Goal: Task Accomplishment & Management: Complete application form

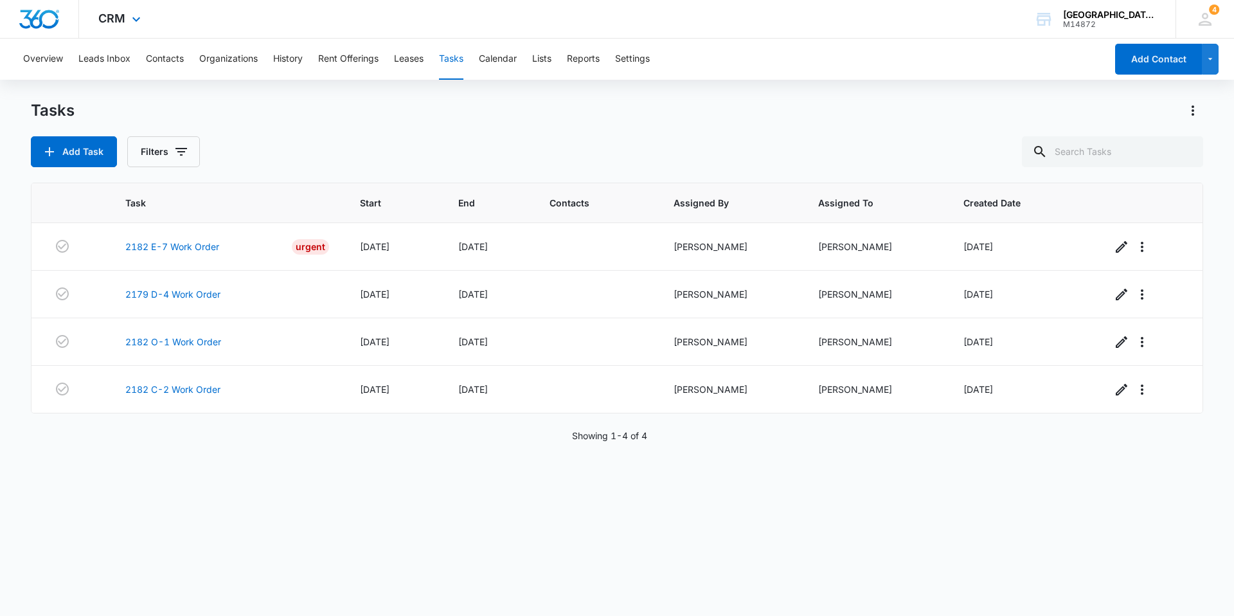
drag, startPoint x: 92, startPoint y: 27, endPoint x: 109, endPoint y: 26, distance: 17.4
click at [92, 26] on div "CRM Apps Reputation Websites Forms CRM Email Social Content Ads Intelligence Fi…" at bounding box center [121, 19] width 84 height 38
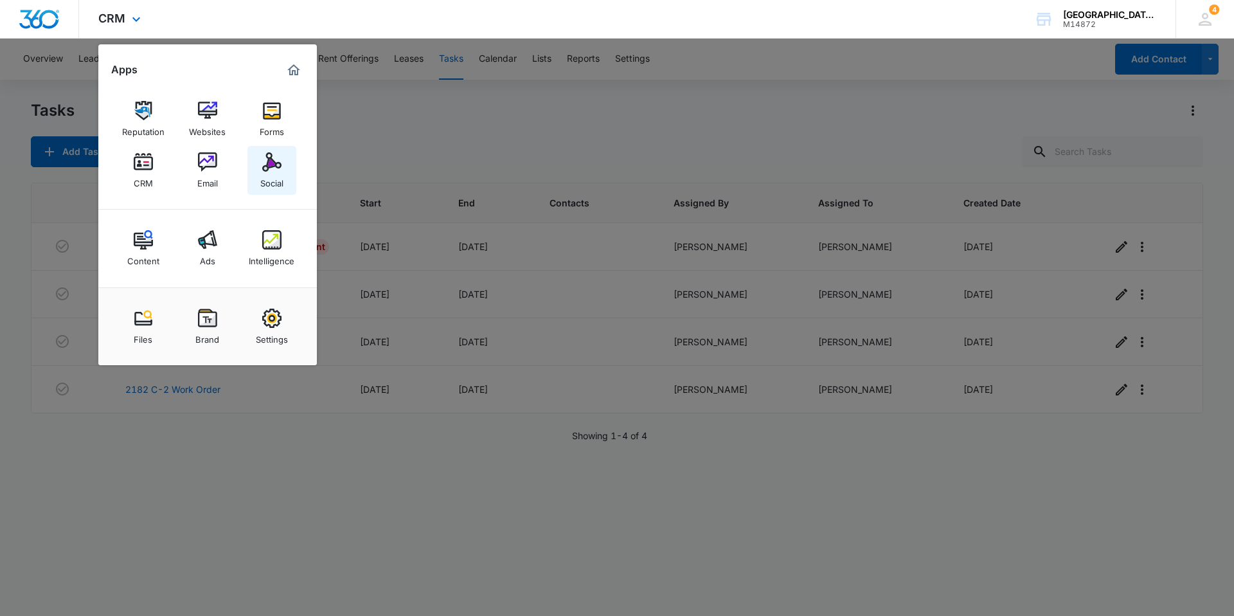
click at [263, 159] on img at bounding box center [271, 161] width 19 height 19
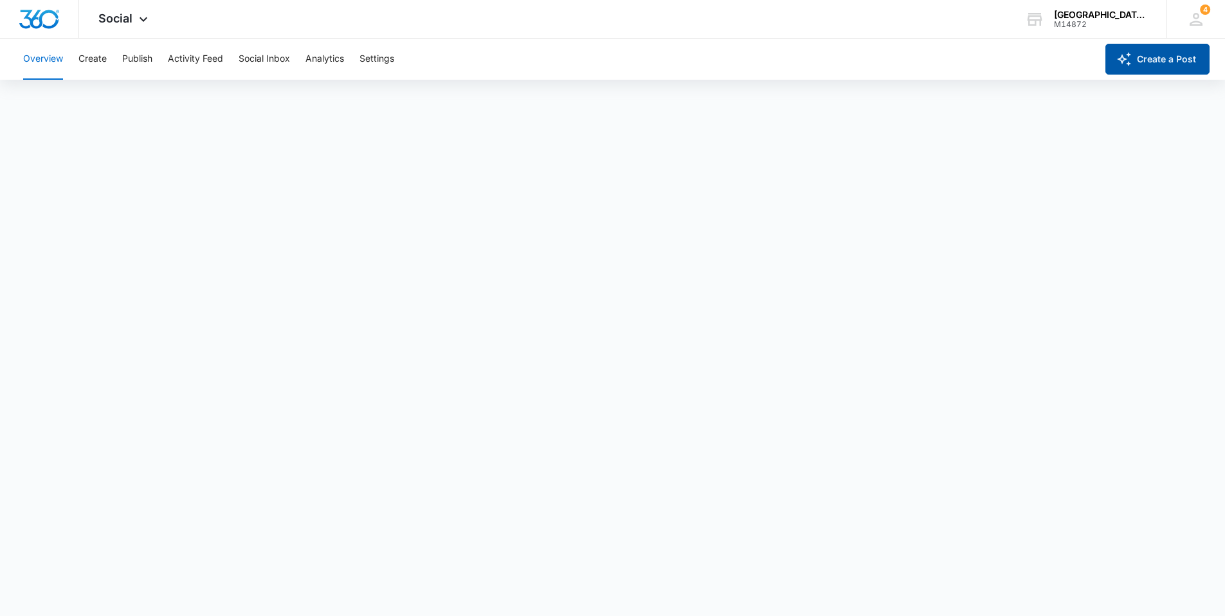
click at [1170, 57] on button "Create a Post" at bounding box center [1157, 59] width 104 height 31
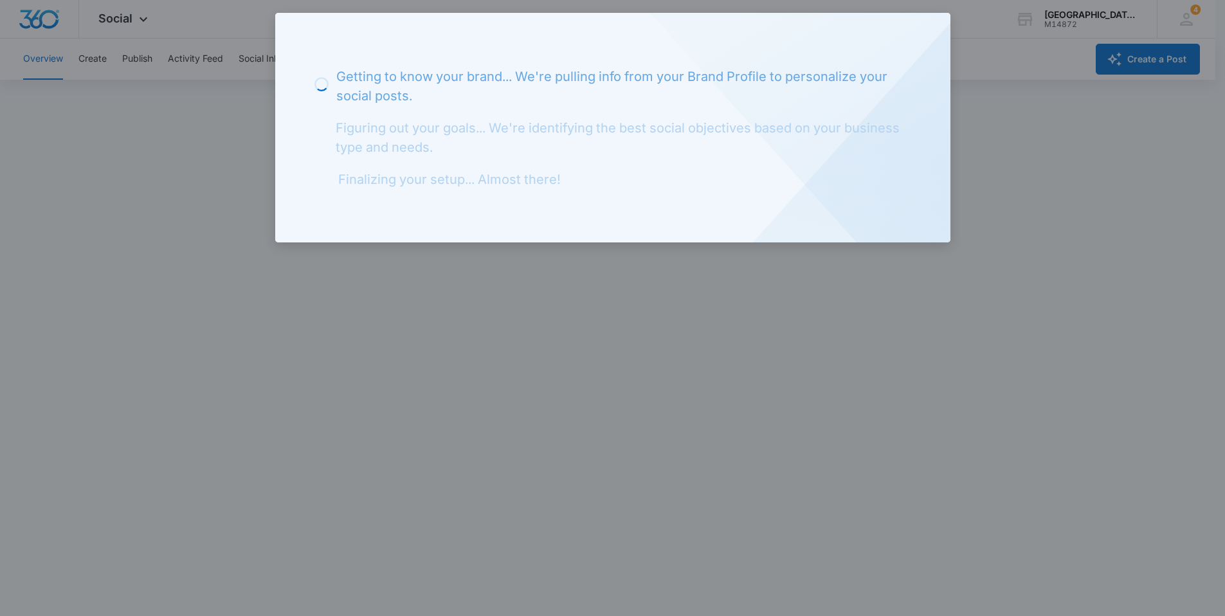
click at [989, 167] on div at bounding box center [612, 308] width 1225 height 616
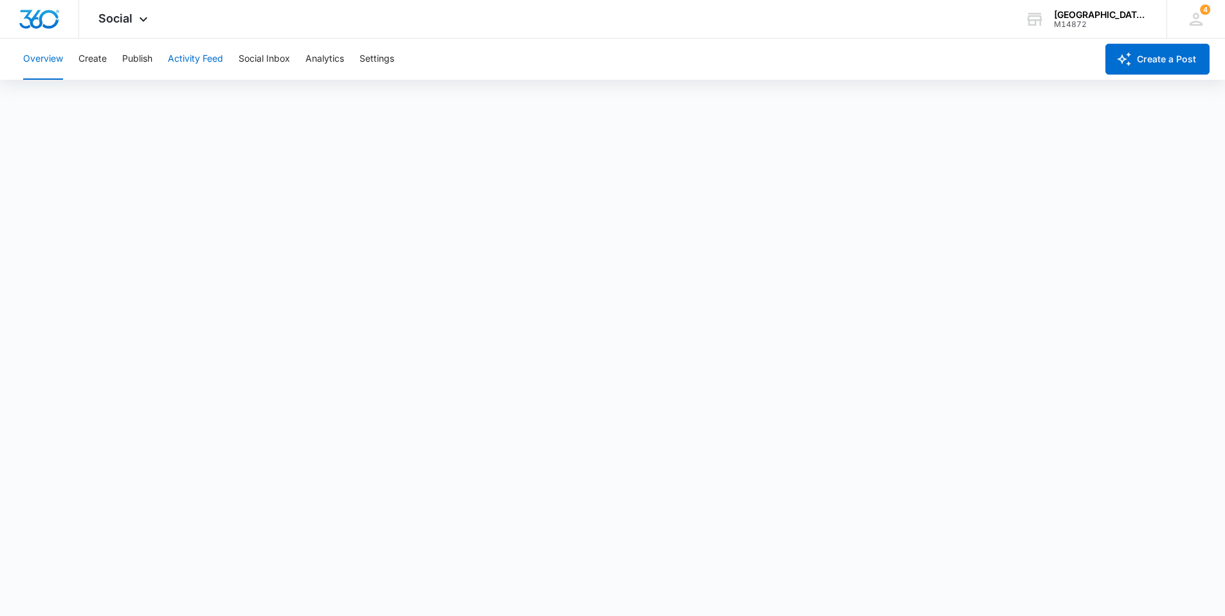
scroll to position [3, 0]
click at [197, 57] on button "Activity Feed" at bounding box center [195, 59] width 55 height 41
drag, startPoint x: 137, startPoint y: 14, endPoint x: 135, endPoint y: 23, distance: 8.6
click at [136, 17] on icon at bounding box center [143, 22] width 15 height 15
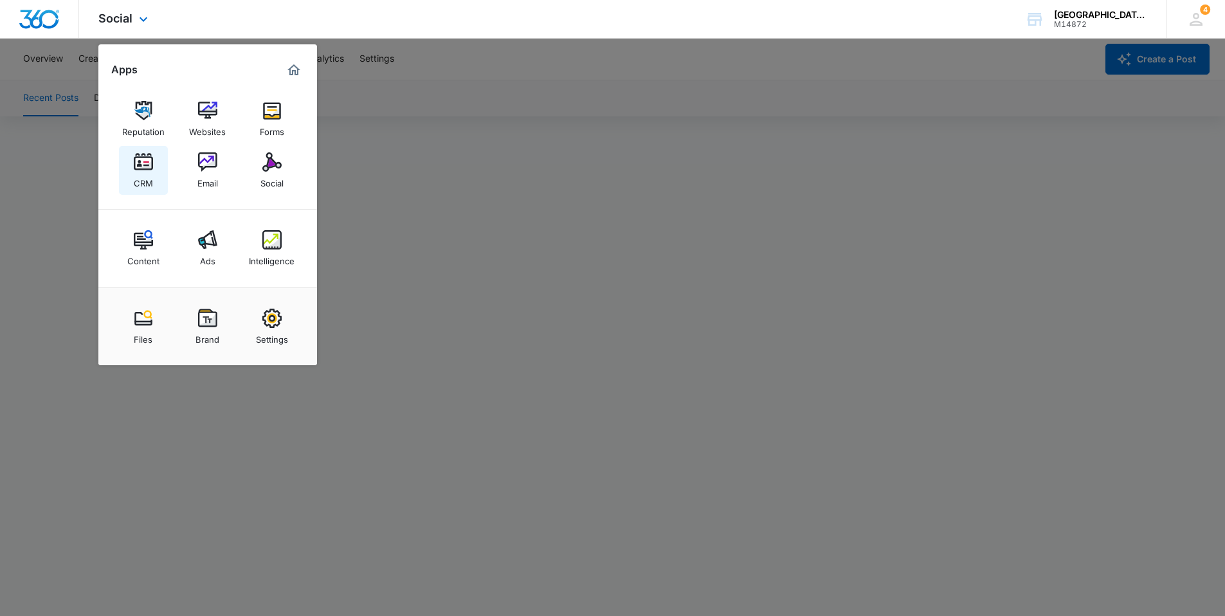
click at [150, 165] on img at bounding box center [143, 161] width 19 height 19
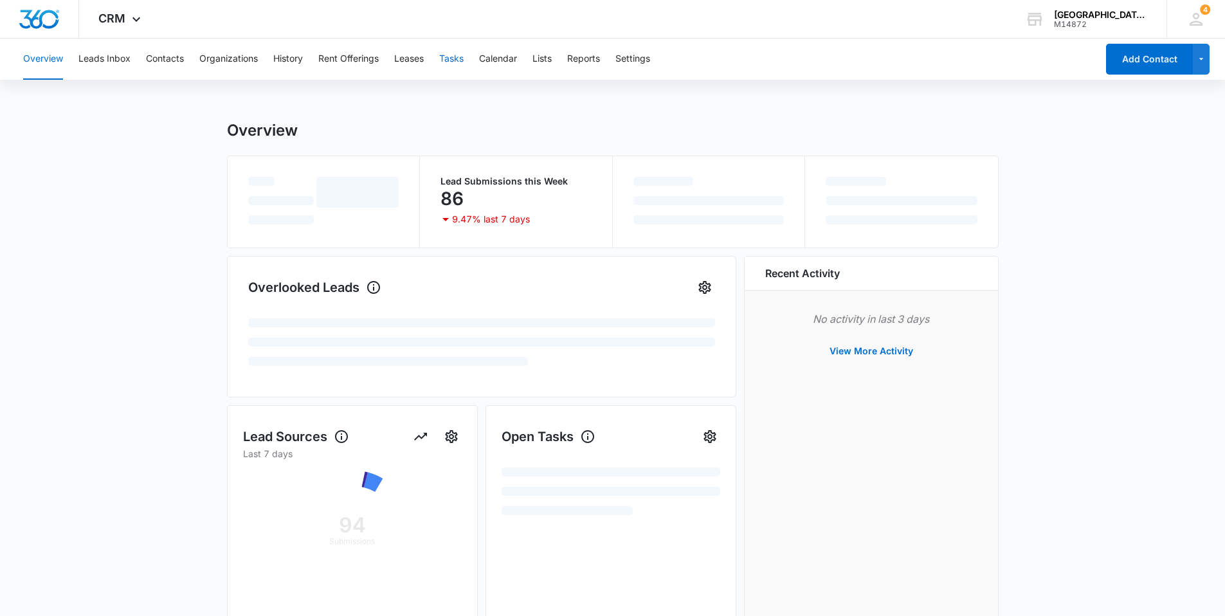
click at [451, 55] on button "Tasks" at bounding box center [451, 59] width 24 height 41
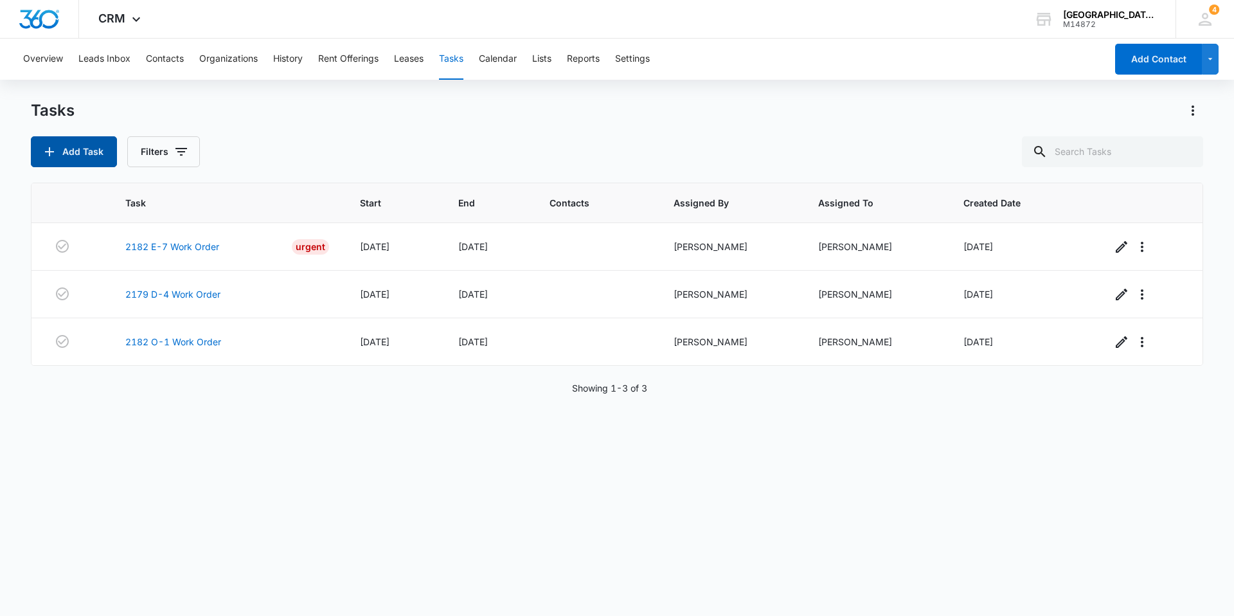
click at [83, 145] on button "Add Task" at bounding box center [74, 151] width 86 height 31
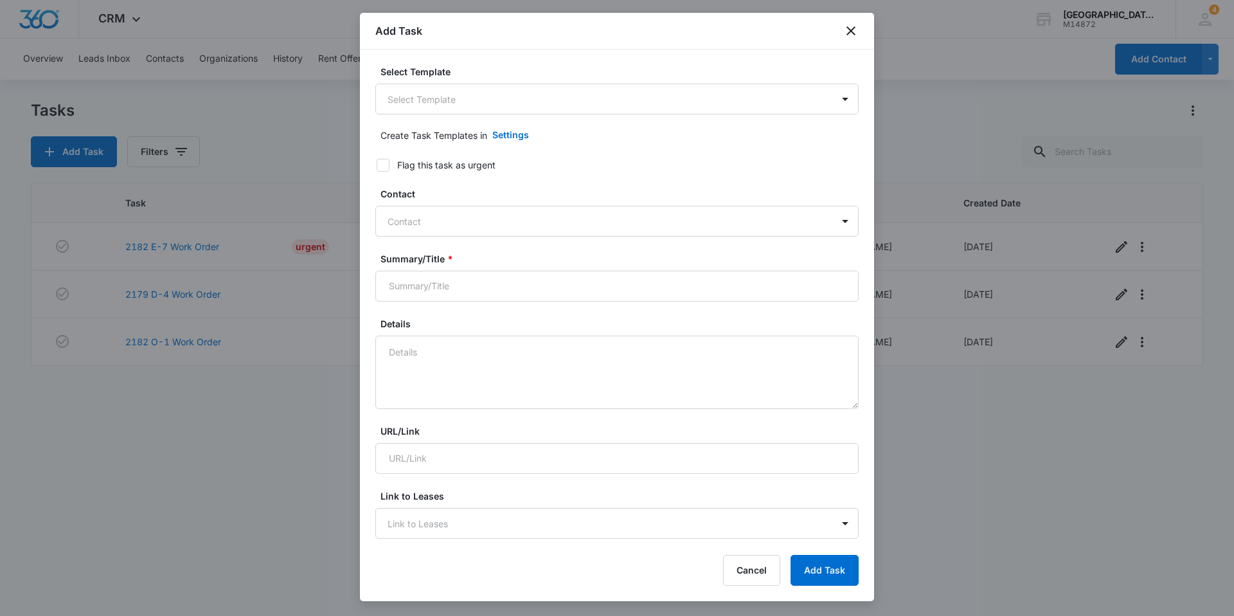
click at [500, 111] on body "CRM Apps Reputation Websites Forms CRM Email Social Content Ads Intelligence Fi…" at bounding box center [617, 308] width 1234 height 616
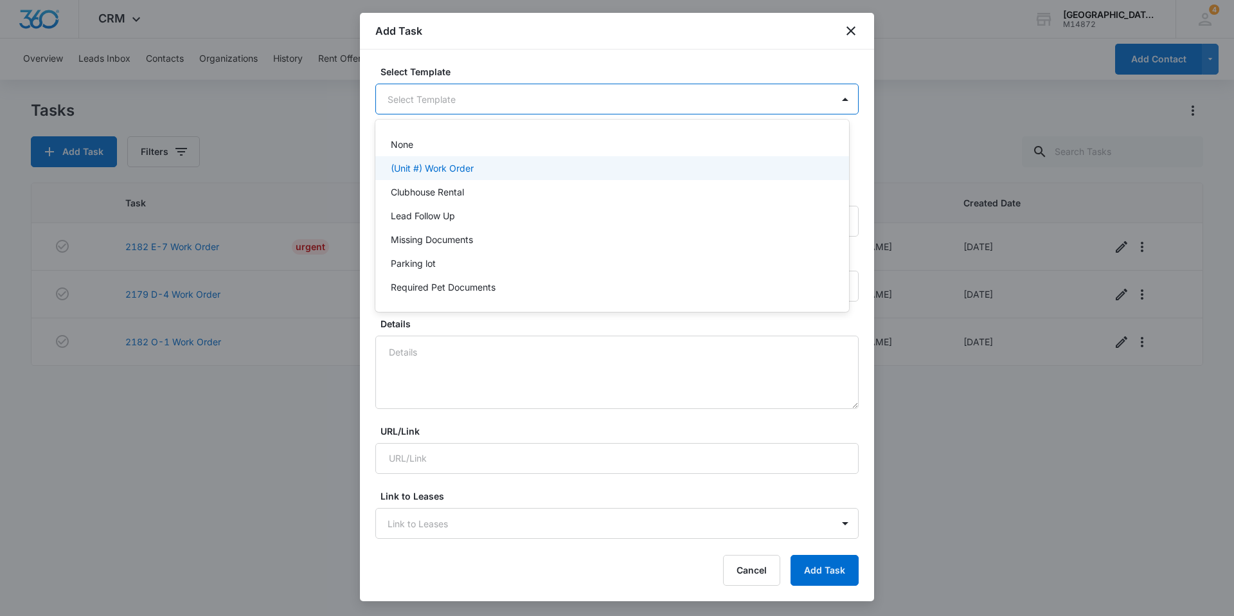
click at [489, 165] on div "(Unit #) Work Order" at bounding box center [611, 168] width 440 height 14
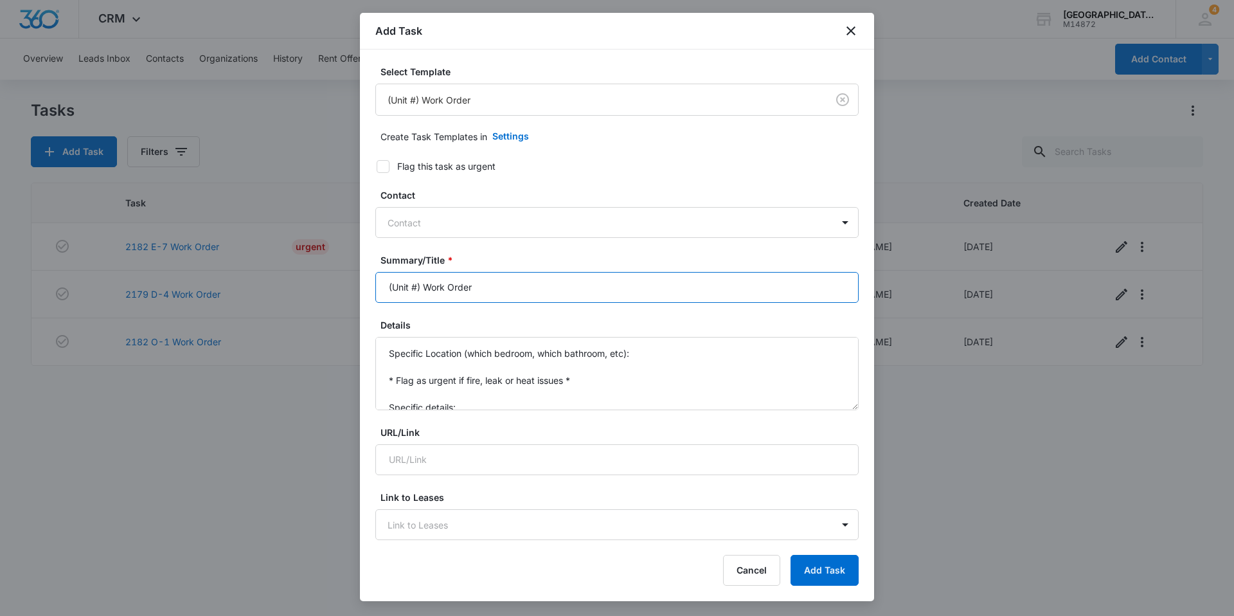
drag, startPoint x: 423, startPoint y: 293, endPoint x: 357, endPoint y: 286, distance: 66.0
click at [357, 286] on body "CRM Apps Reputation Websites Forms CRM Email Social Content Ads Intelligence Fi…" at bounding box center [617, 308] width 1234 height 616
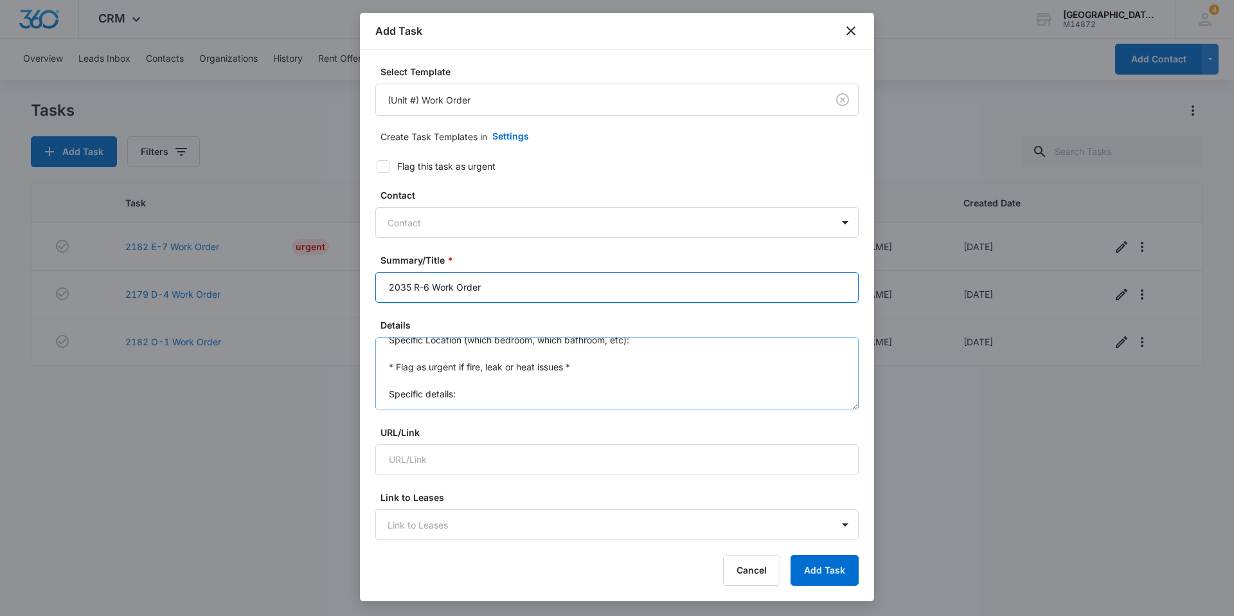
scroll to position [27, 0]
type input "2035 R-6 Work Order"
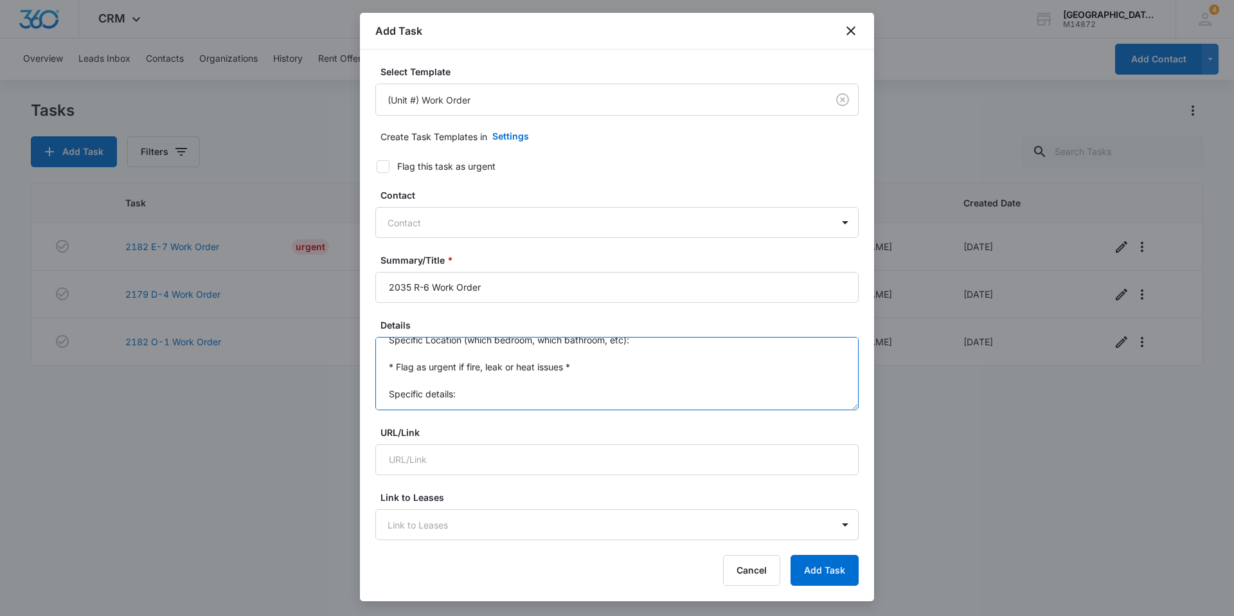
scroll to position [0, 0]
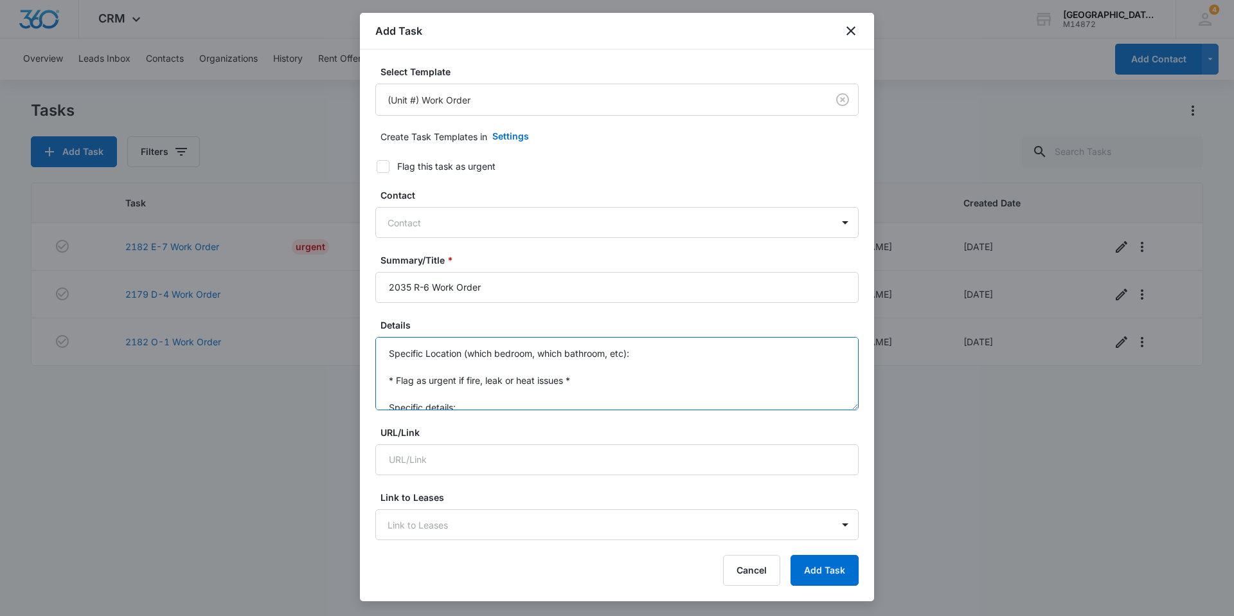
drag, startPoint x: 433, startPoint y: 392, endPoint x: 356, endPoint y: 318, distance: 106.9
click at [356, 318] on body "CRM Apps Reputation Websites Forms CRM Email Social Content Ads Intelligence Fi…" at bounding box center [617, 308] width 1234 height 616
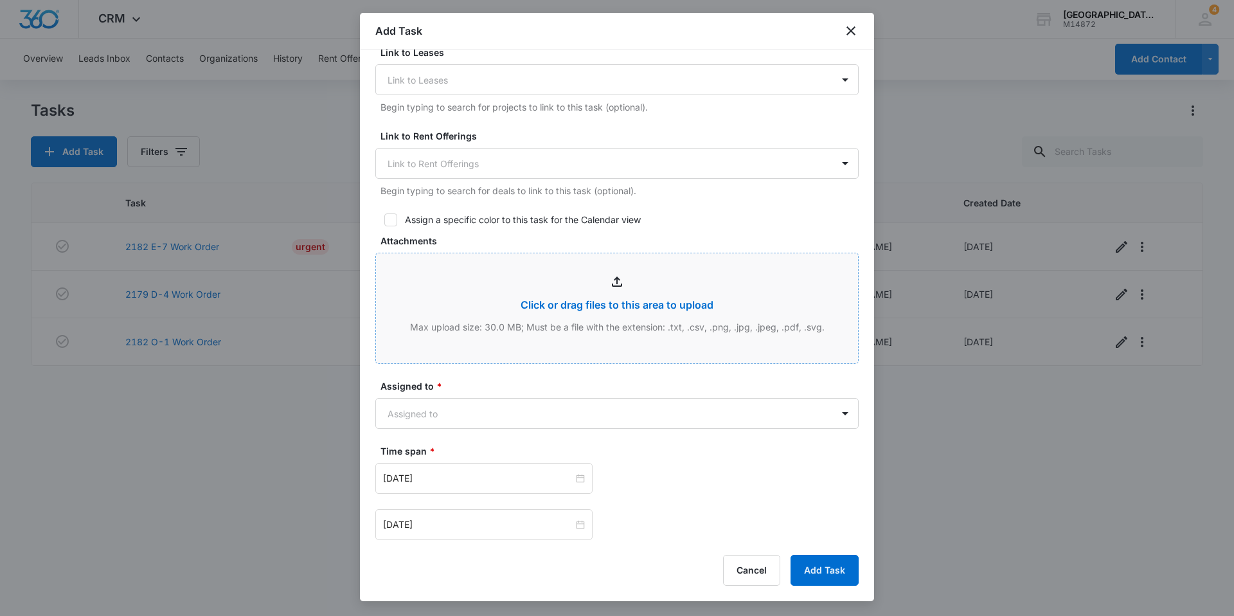
scroll to position [450, 0]
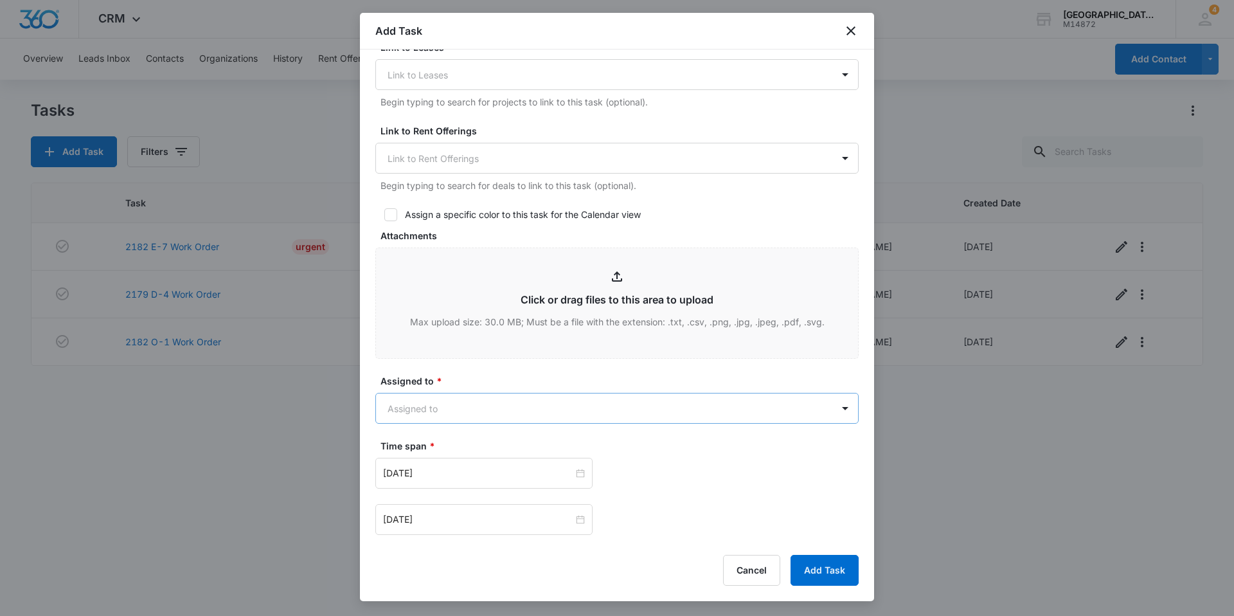
type textarea "Replace washer"
click at [465, 404] on body "CRM Apps Reputation Websites Forms CRM Email Social Content Ads Intelligence Fi…" at bounding box center [617, 308] width 1234 height 616
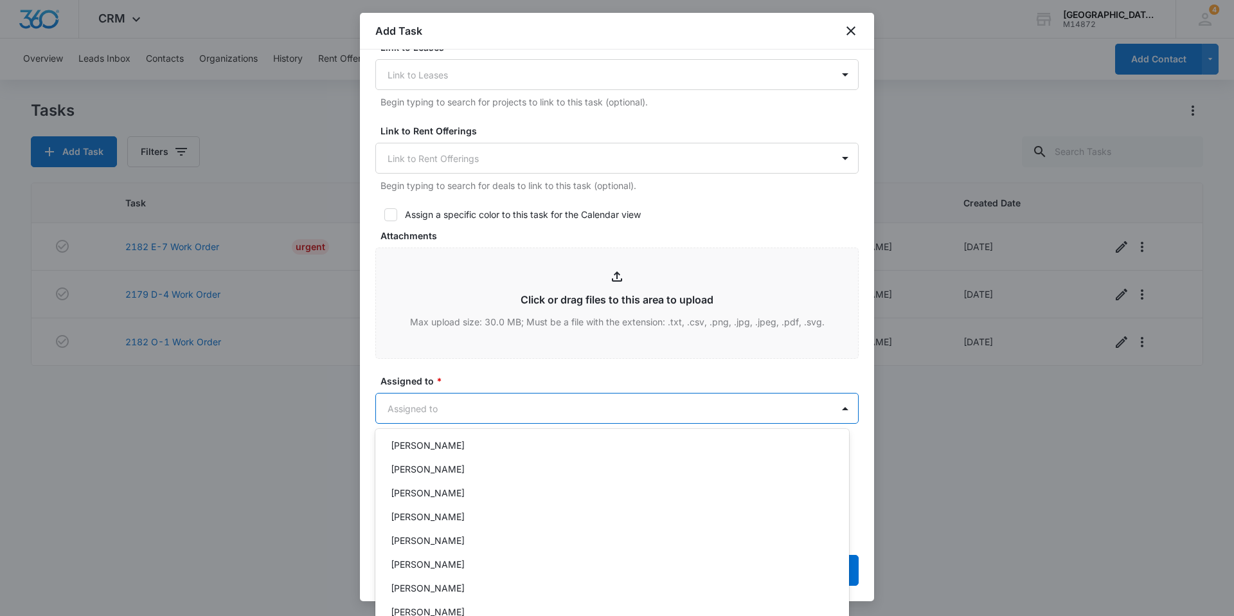
scroll to position [129, 0]
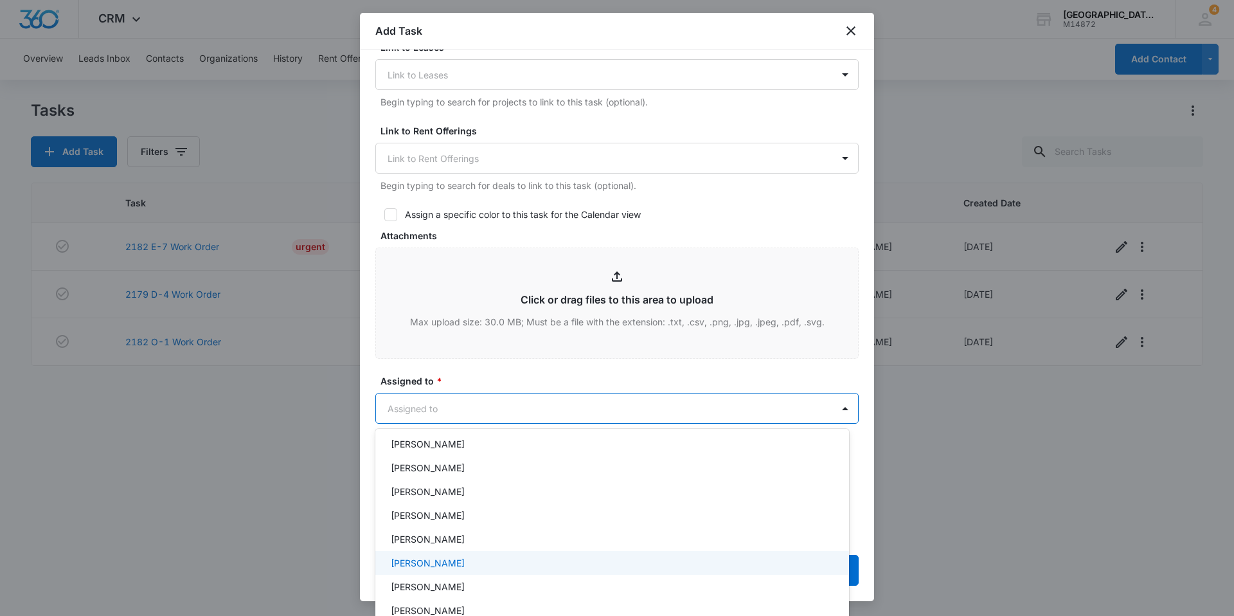
click at [469, 555] on div "[PERSON_NAME]" at bounding box center [612, 563] width 474 height 24
click at [509, 373] on div at bounding box center [617, 308] width 1234 height 616
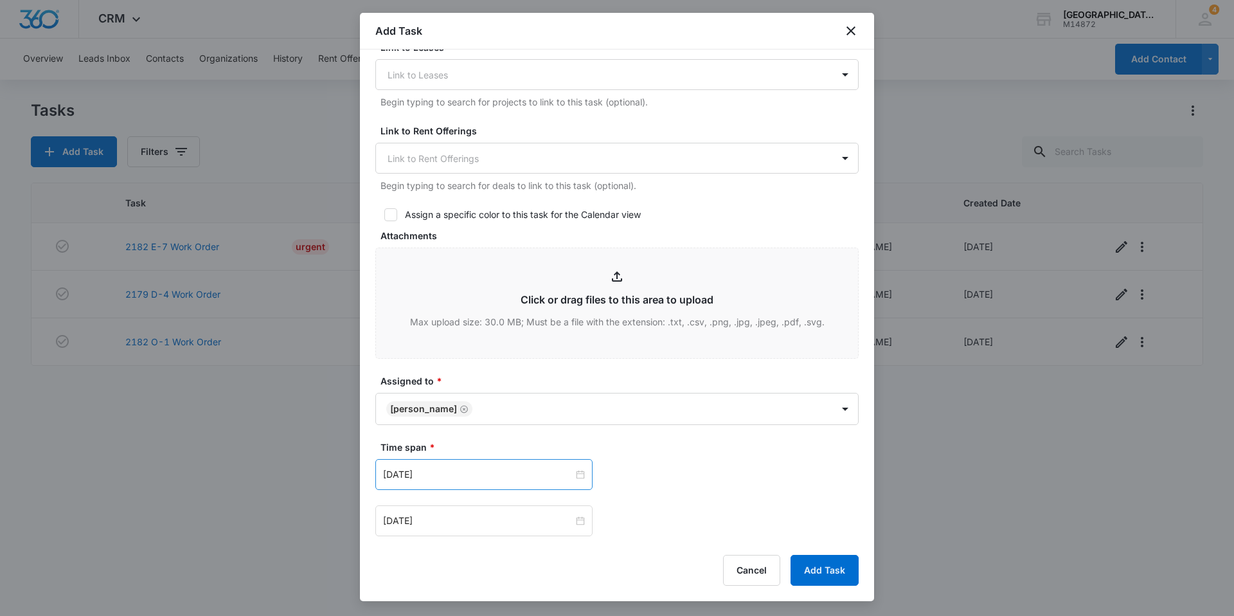
click at [455, 485] on div "[DATE]" at bounding box center [483, 474] width 217 height 31
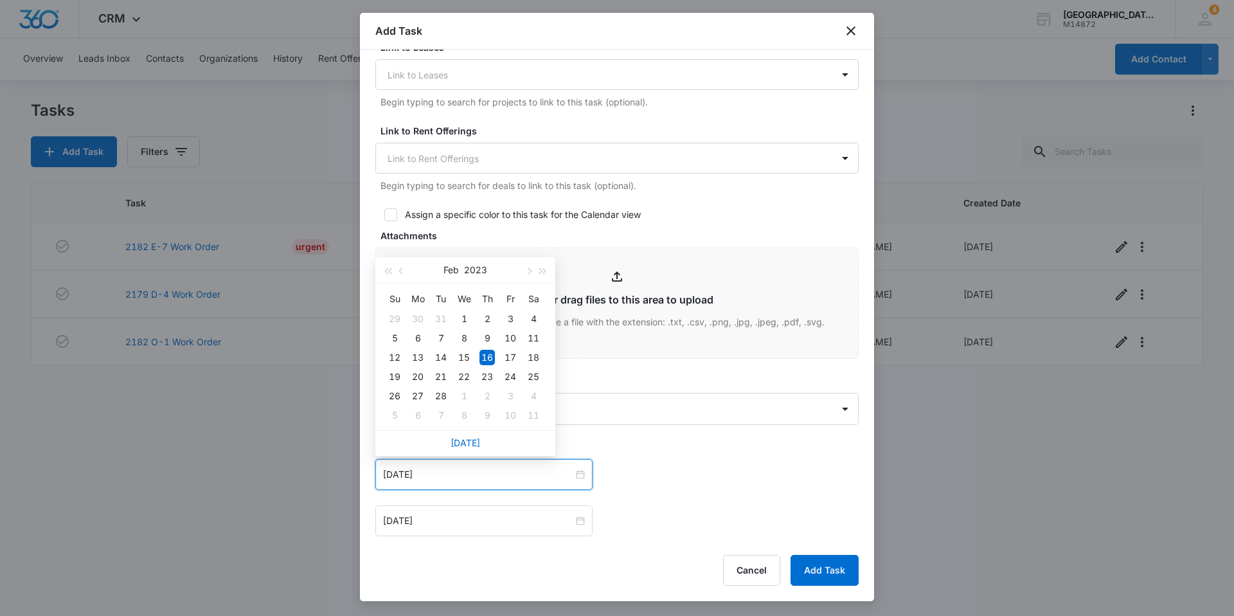
click at [467, 436] on div "[DATE]" at bounding box center [465, 443] width 180 height 26
click at [467, 444] on link "[DATE]" at bounding box center [466, 442] width 30 height 11
type input "[DATE]"
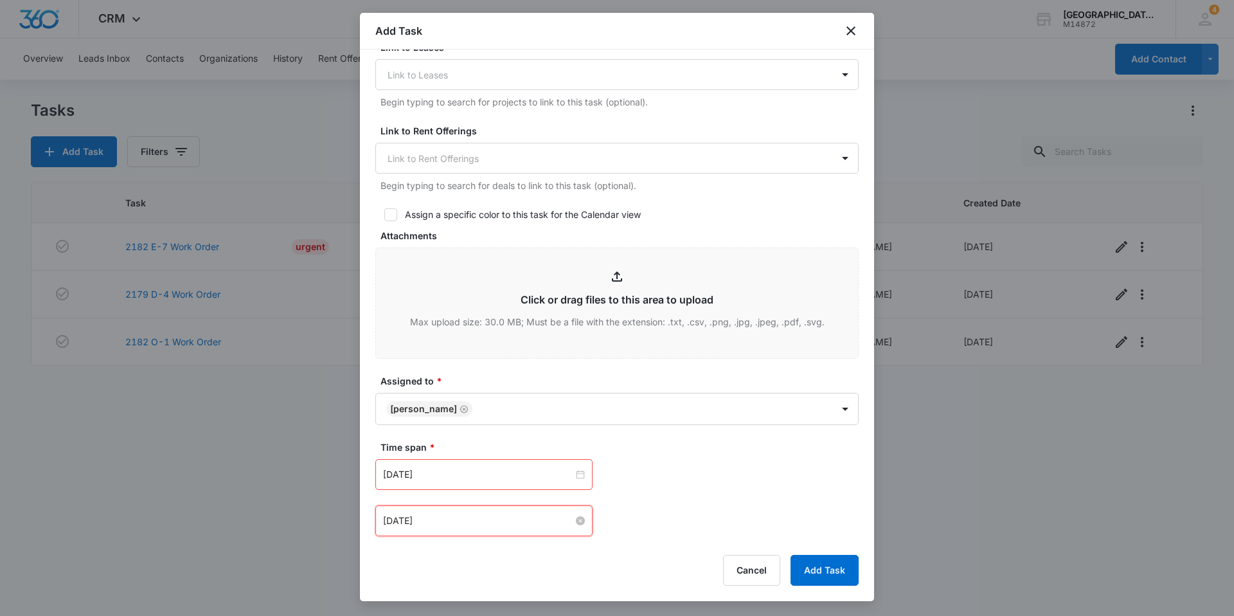
click at [453, 523] on input "[DATE]" at bounding box center [478, 521] width 190 height 14
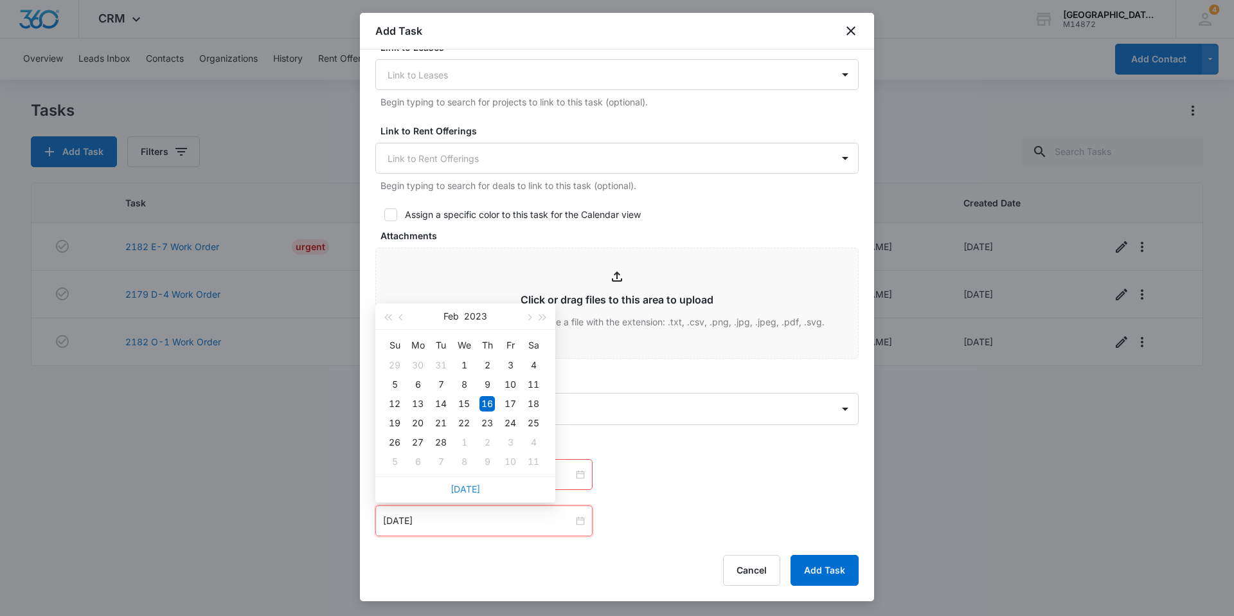
click at [465, 494] on div "[DATE]" at bounding box center [465, 489] width 180 height 26
click at [471, 491] on link "[DATE]" at bounding box center [466, 488] width 30 height 11
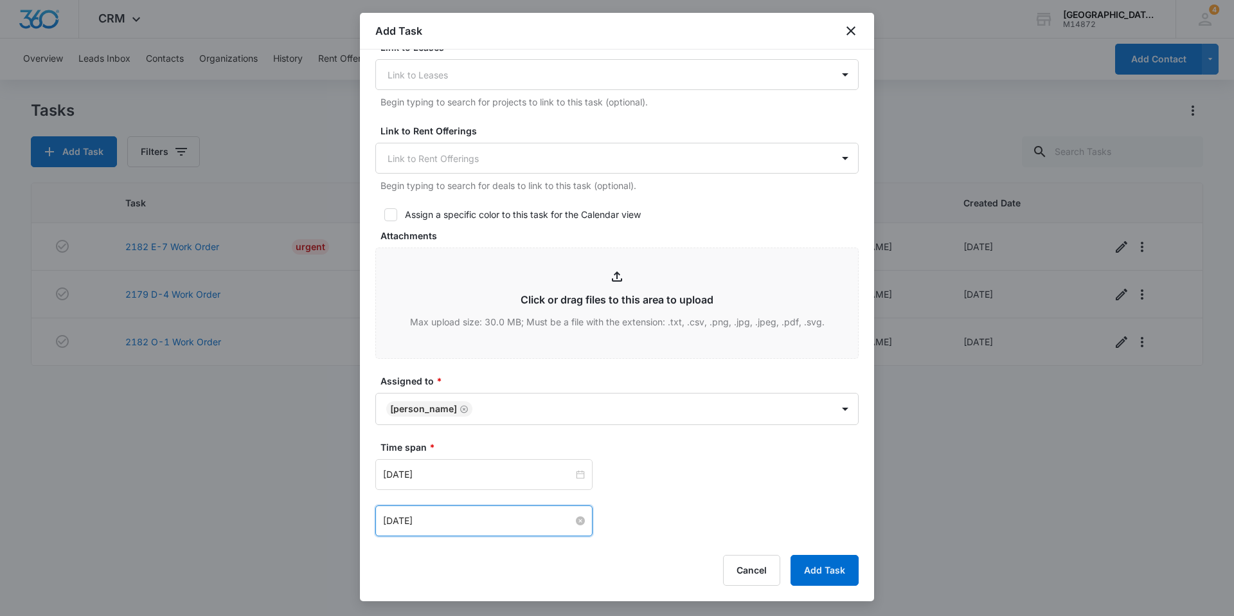
click at [458, 517] on input "[DATE]" at bounding box center [478, 521] width 190 height 14
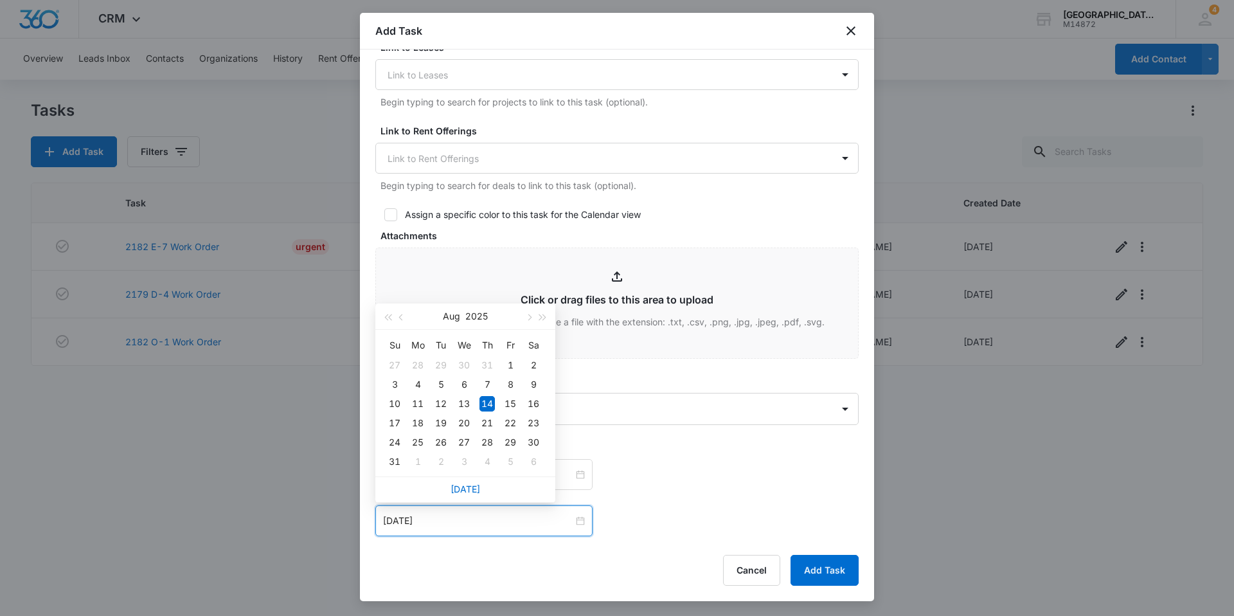
click at [618, 455] on div "Time span * [DATE] [DATE] Su Mo Tu We Th Fr Sa 27 28 29 30 31 1 2 3 4 5 6 7 8 9…" at bounding box center [616, 488] width 483 height 96
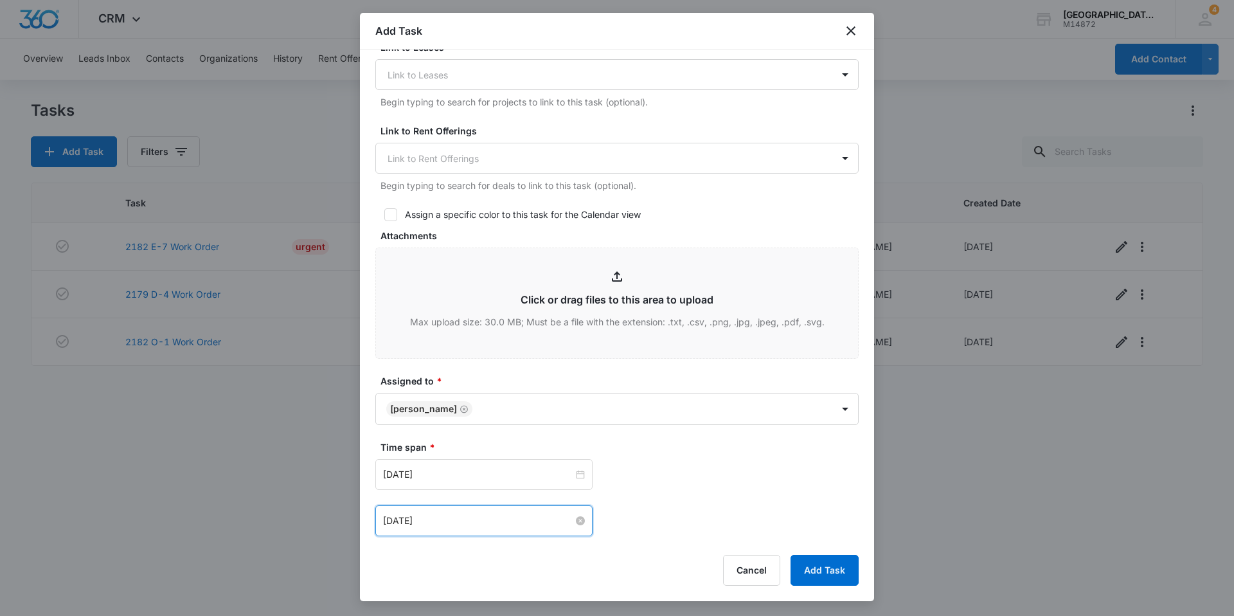
click at [473, 516] on input "[DATE]" at bounding box center [478, 521] width 190 height 14
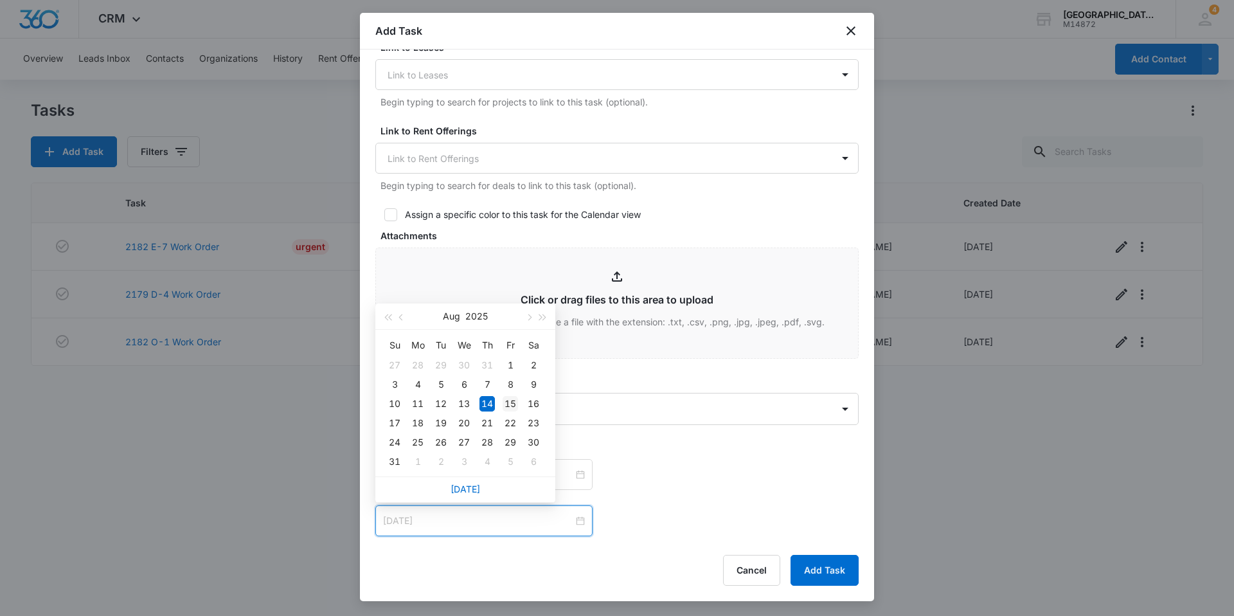
type input "[DATE]"
click at [509, 408] on div "15" at bounding box center [510, 403] width 15 height 15
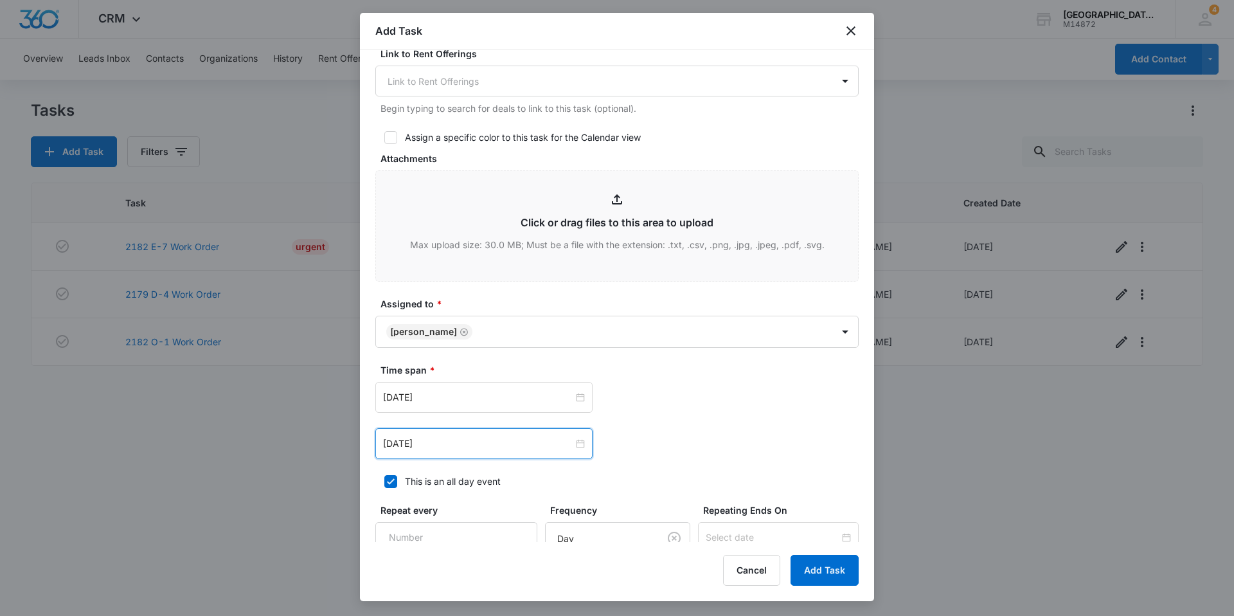
scroll to position [664, 0]
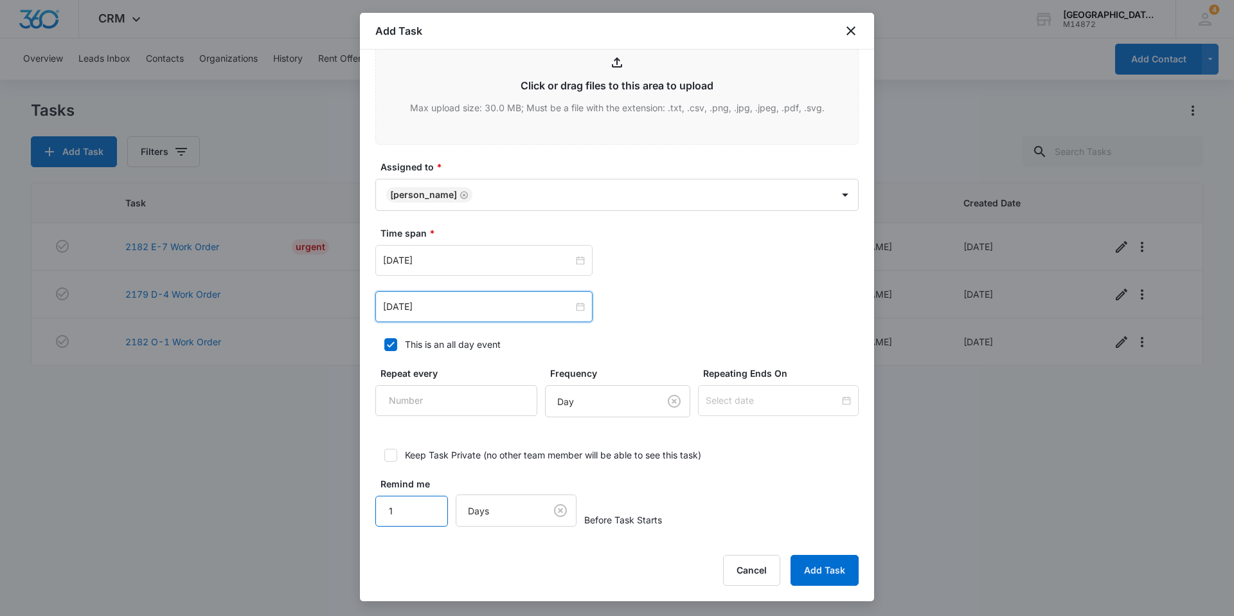
click at [408, 511] on input "1" at bounding box center [411, 511] width 73 height 31
click at [466, 341] on div "This is an all day event" at bounding box center [453, 345] width 96 height 14
click at [384, 341] on input "This is an all day event" at bounding box center [379, 344] width 9 height 9
checkbox input "false"
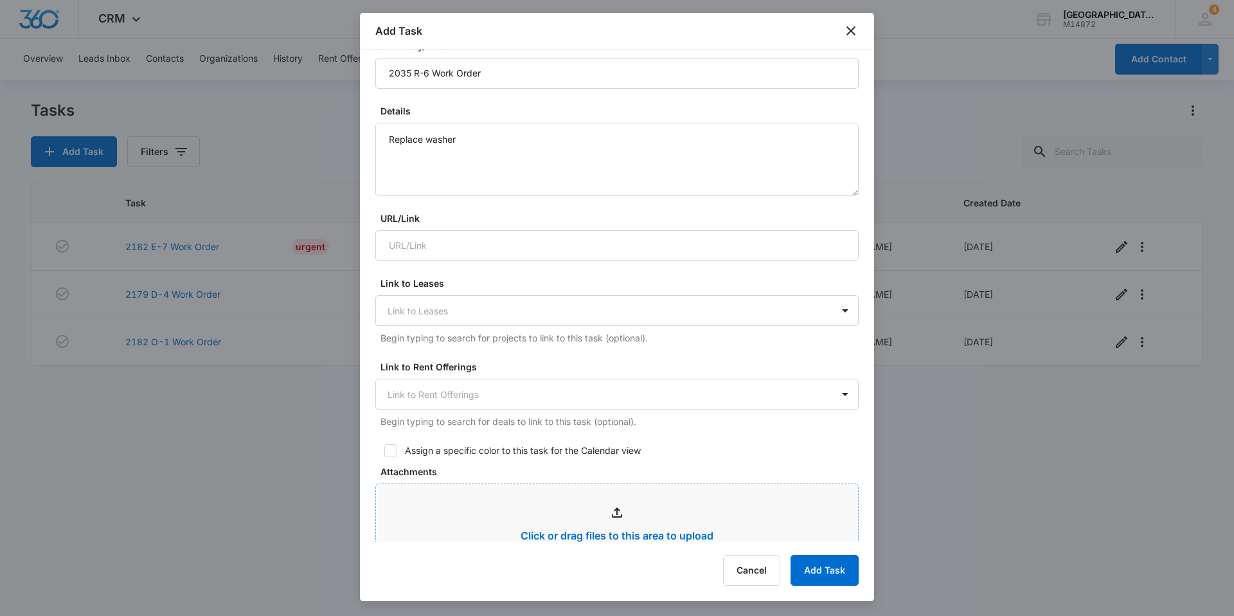
scroll to position [21, 0]
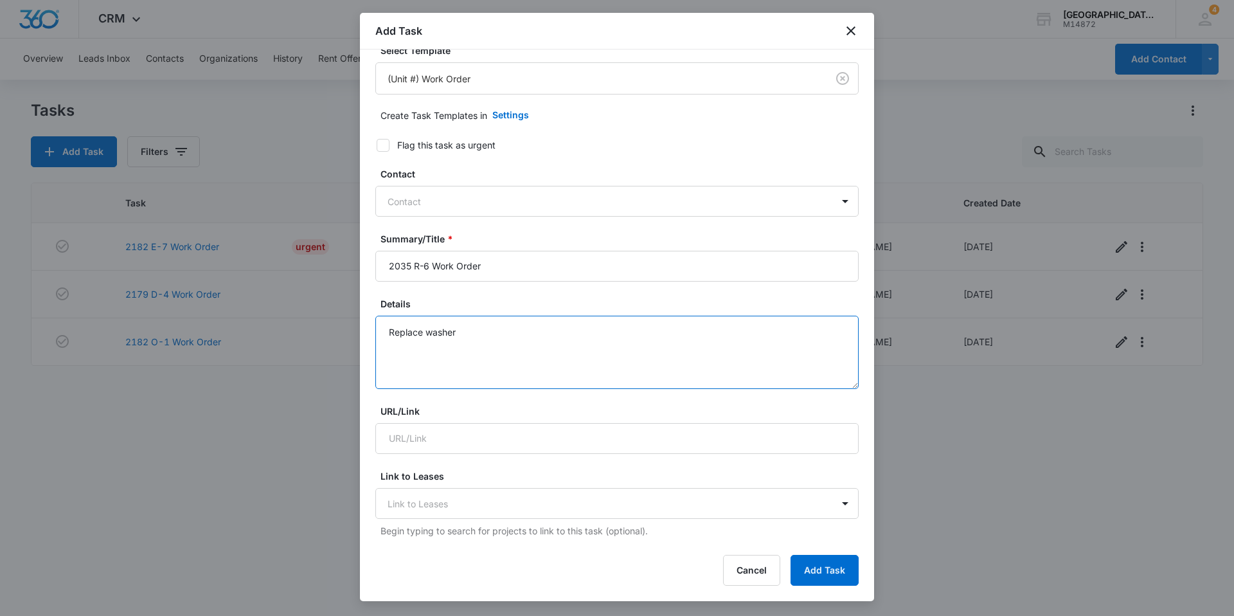
click at [533, 345] on textarea "Replace washer" at bounding box center [616, 352] width 483 height 73
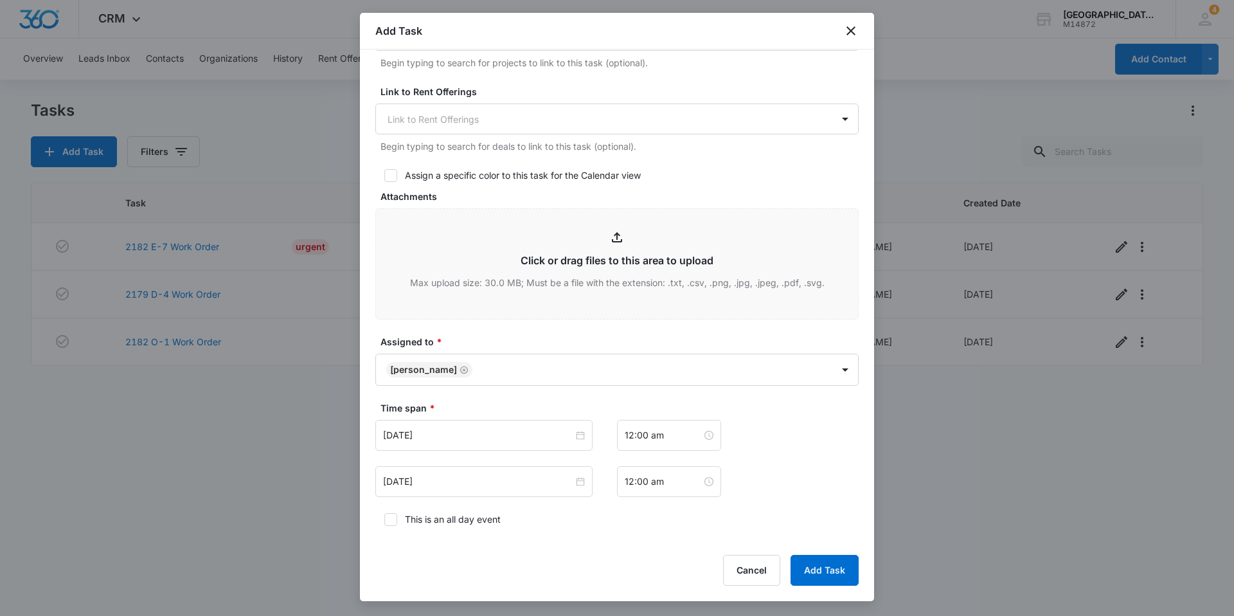
scroll to position [664, 0]
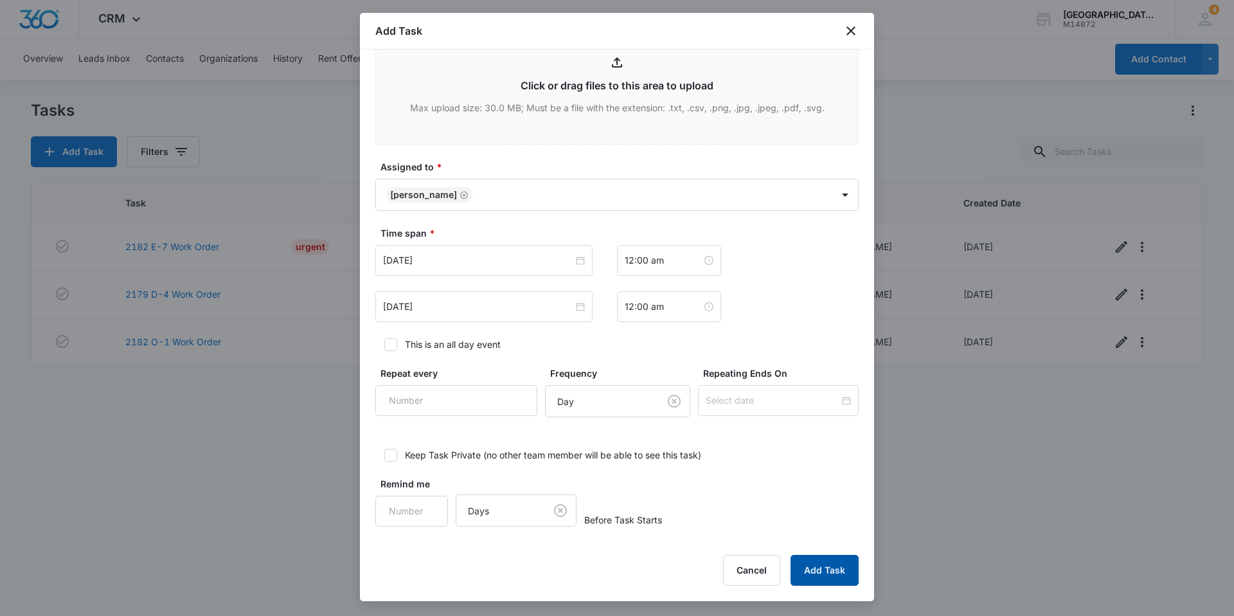
click at [827, 560] on button "Add Task" at bounding box center [825, 570] width 68 height 31
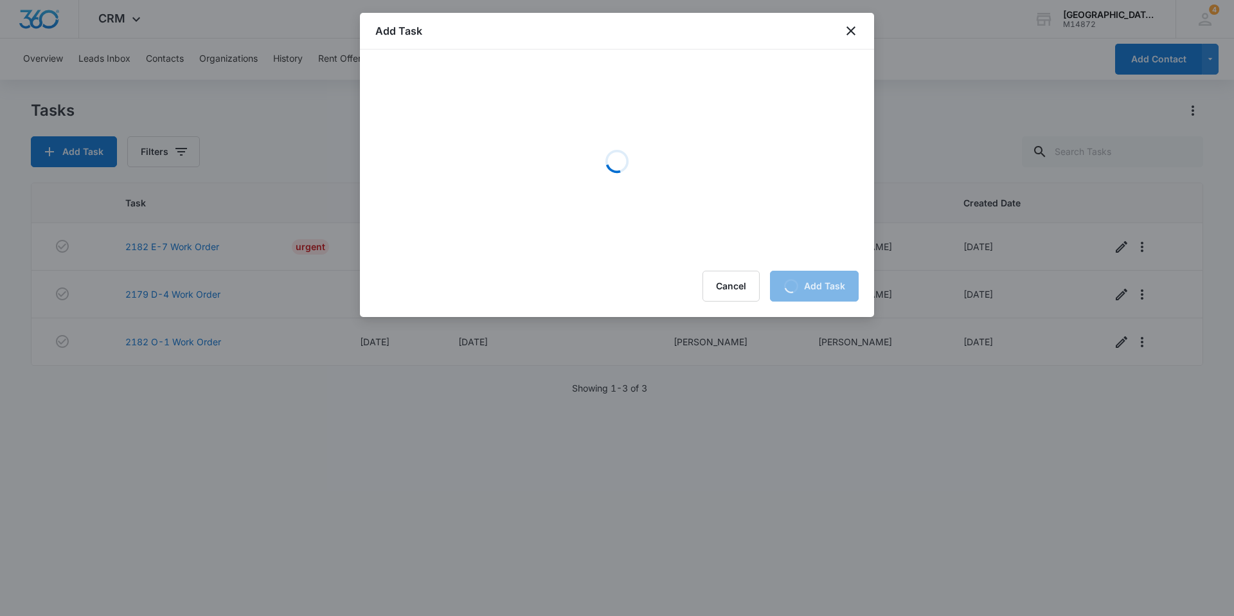
scroll to position [0, 0]
